Goal: Task Accomplishment & Management: Use online tool/utility

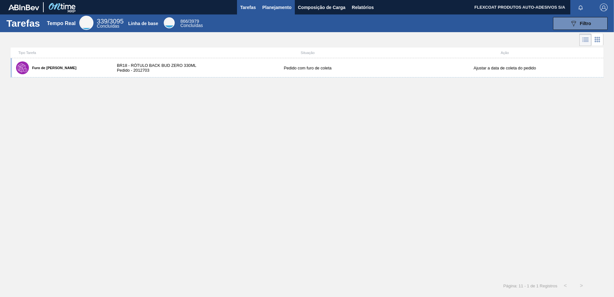
click at [269, 7] on span "Planejamento" at bounding box center [276, 8] width 29 height 8
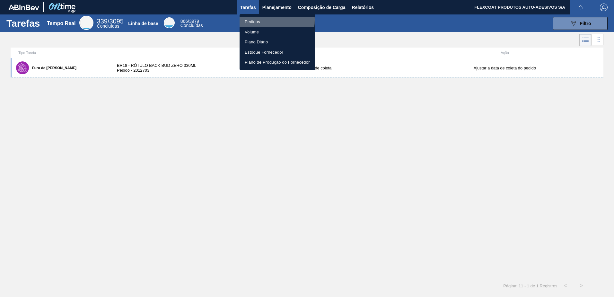
click at [253, 20] on li "Pedidos" at bounding box center [277, 22] width 75 height 10
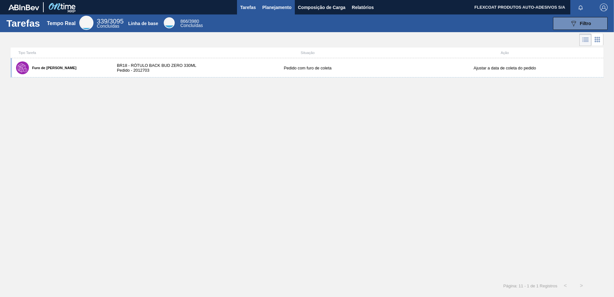
click at [271, 9] on span "Planejamento" at bounding box center [276, 8] width 29 height 8
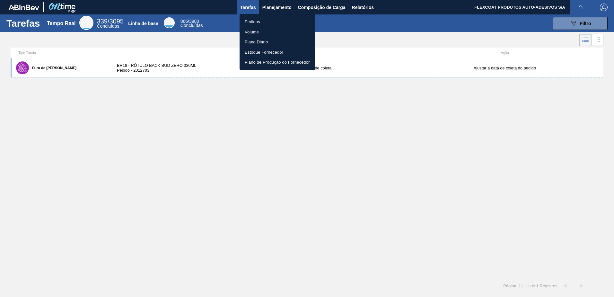
click at [252, 21] on li "Pedidos" at bounding box center [277, 22] width 75 height 10
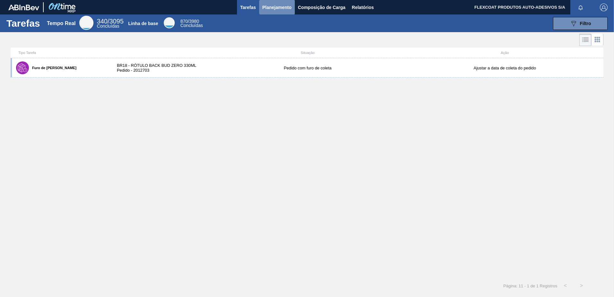
click at [266, 7] on span "Planejamento" at bounding box center [276, 8] width 29 height 8
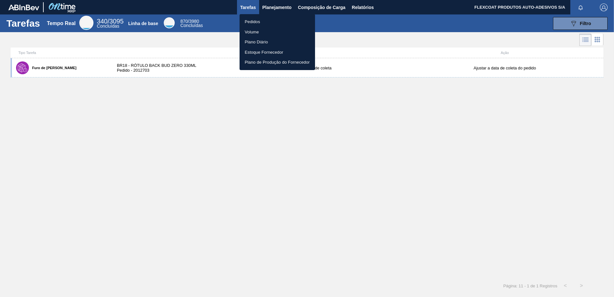
click at [253, 19] on li "Pedidos" at bounding box center [277, 22] width 75 height 10
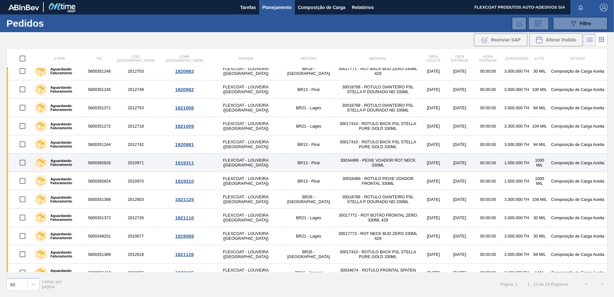
scroll to position [89, 0]
